Goal: Information Seeking & Learning: Stay updated

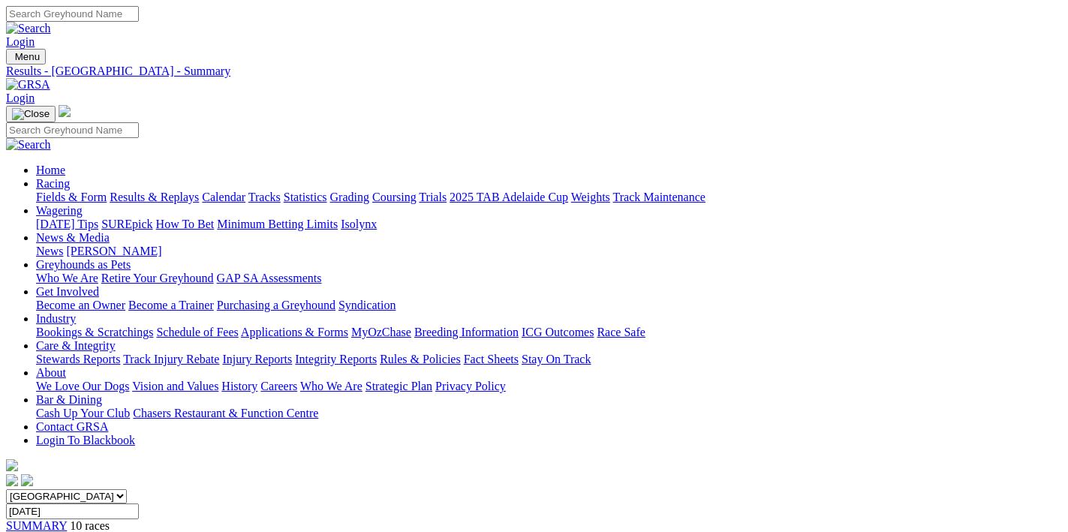
scroll to position [80, 0]
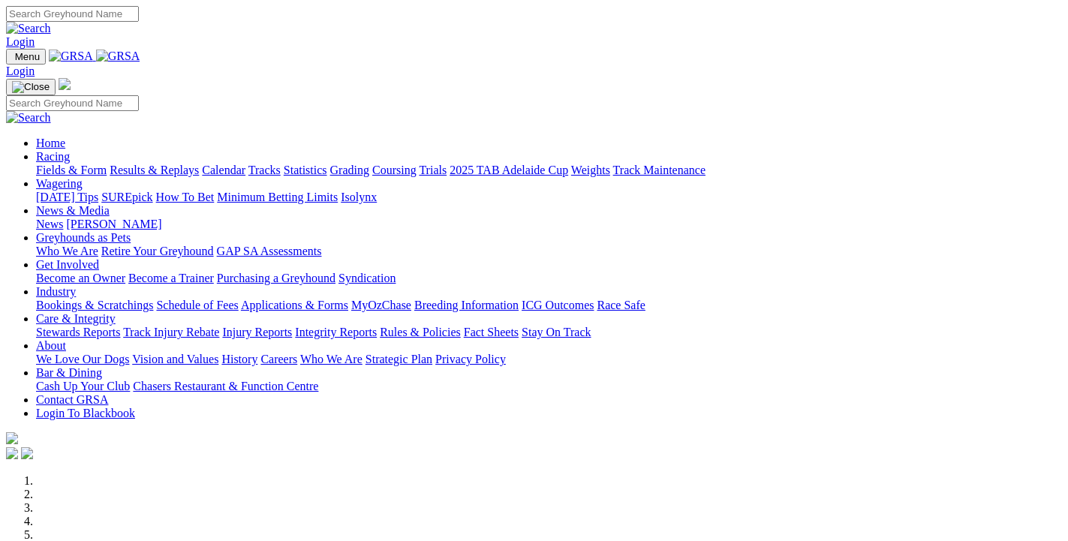
scroll to position [1137, 0]
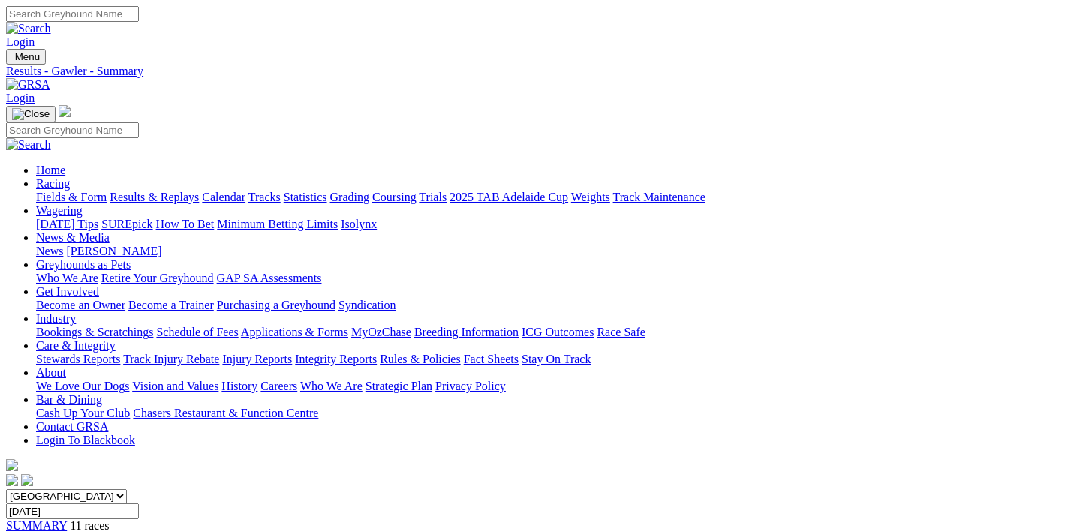
scroll to position [159, 0]
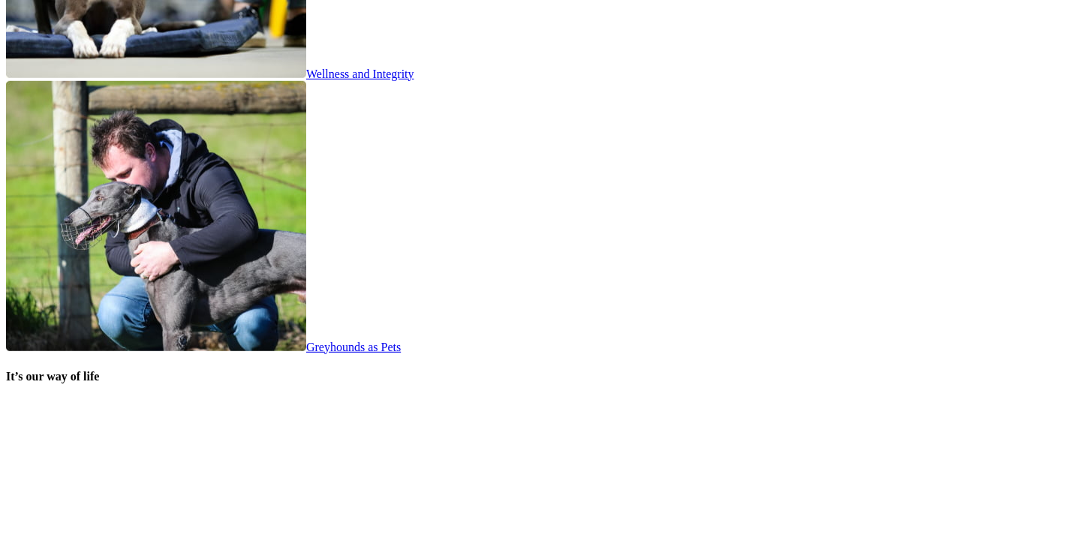
scroll to position [3086, 0]
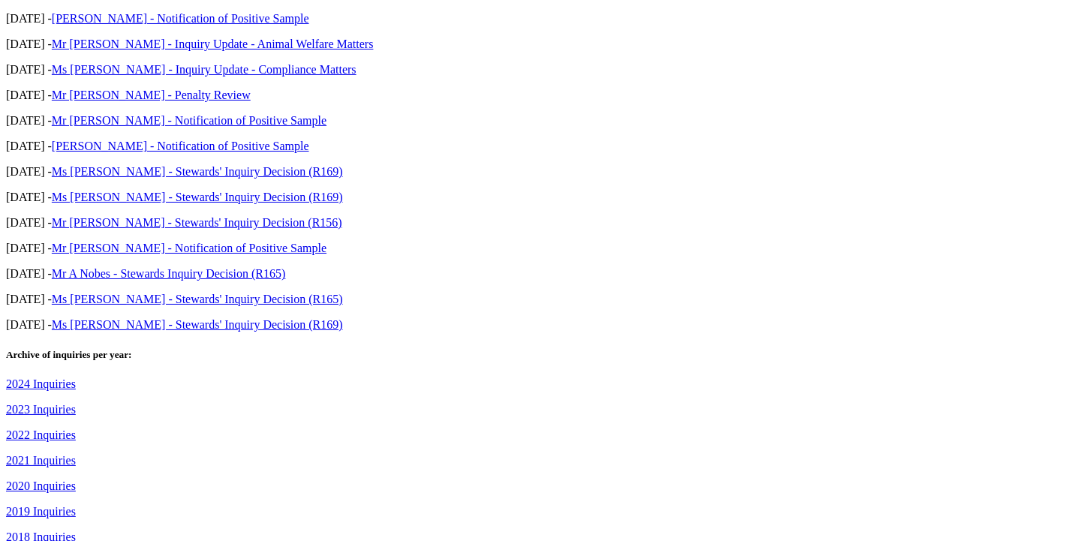
scroll to position [974, 0]
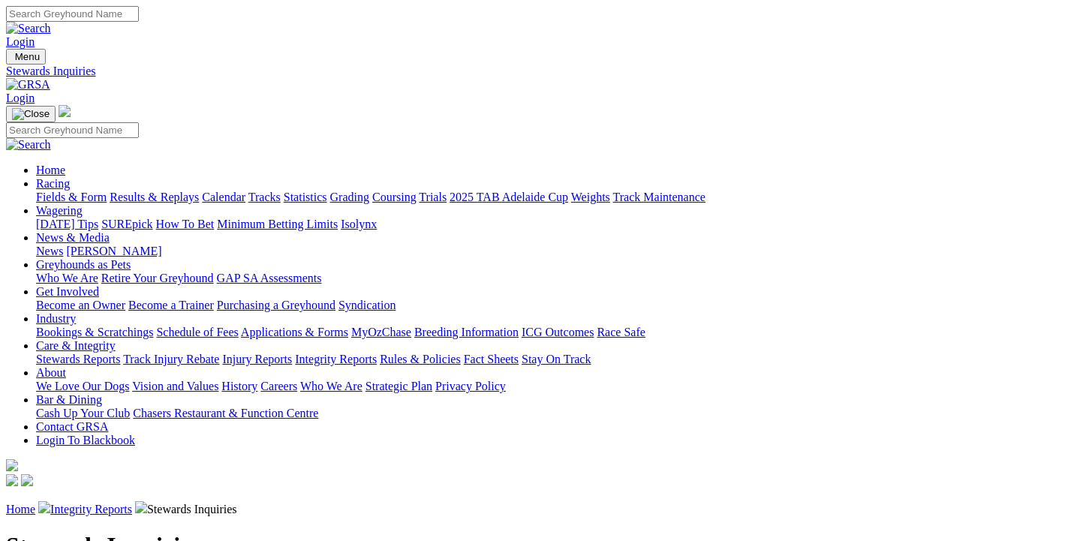
scroll to position [243, 0]
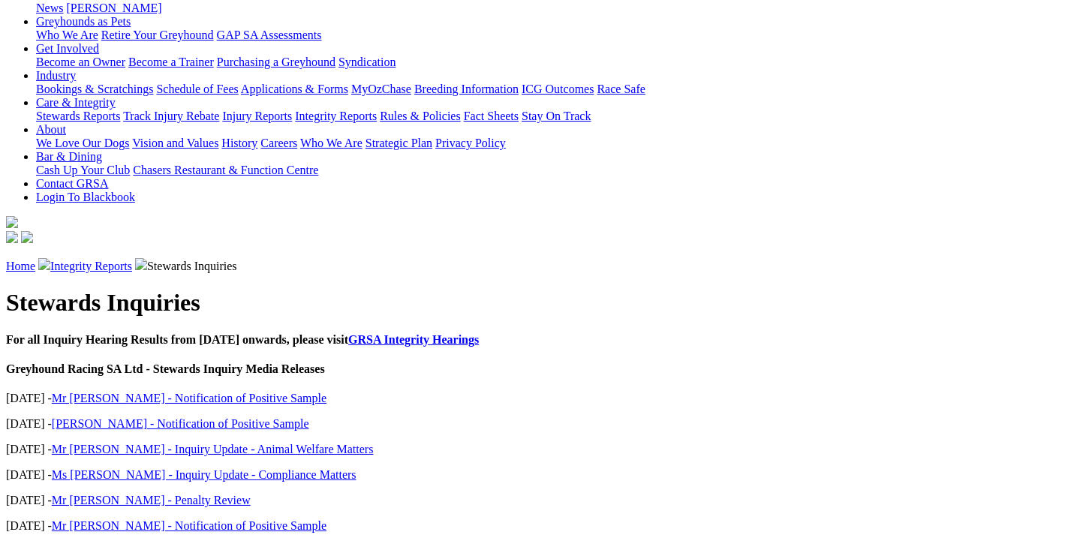
click at [189, 443] on link "Mr [PERSON_NAME] - Inquiry Update - Animal Welfare Matters" at bounding box center [213, 449] width 322 height 13
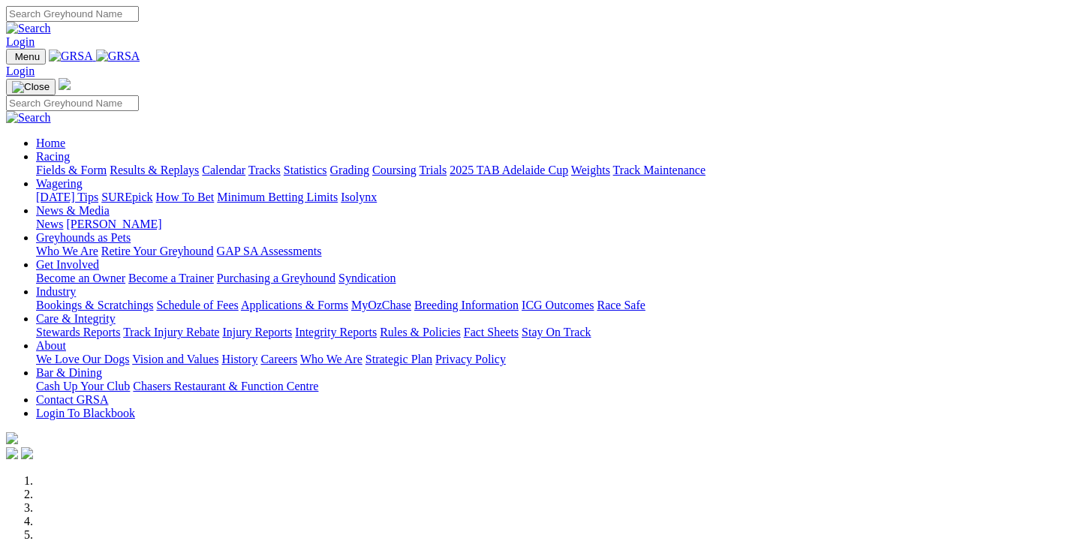
scroll to position [3201, 0]
